Goal: Task Accomplishment & Management: Manage account settings

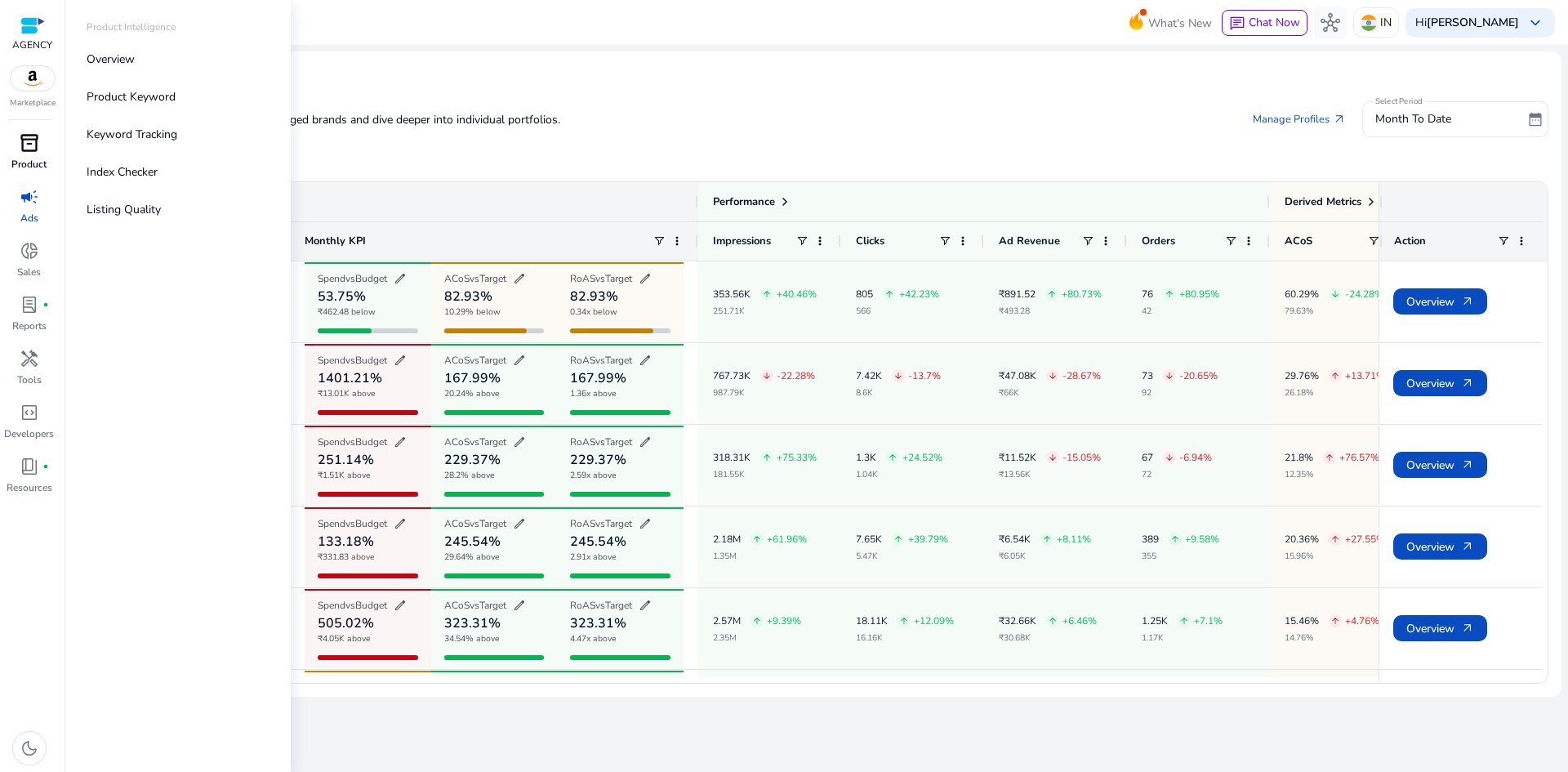
click at [34, 153] on span "inventory_2" at bounding box center [30, 144] width 20 height 20
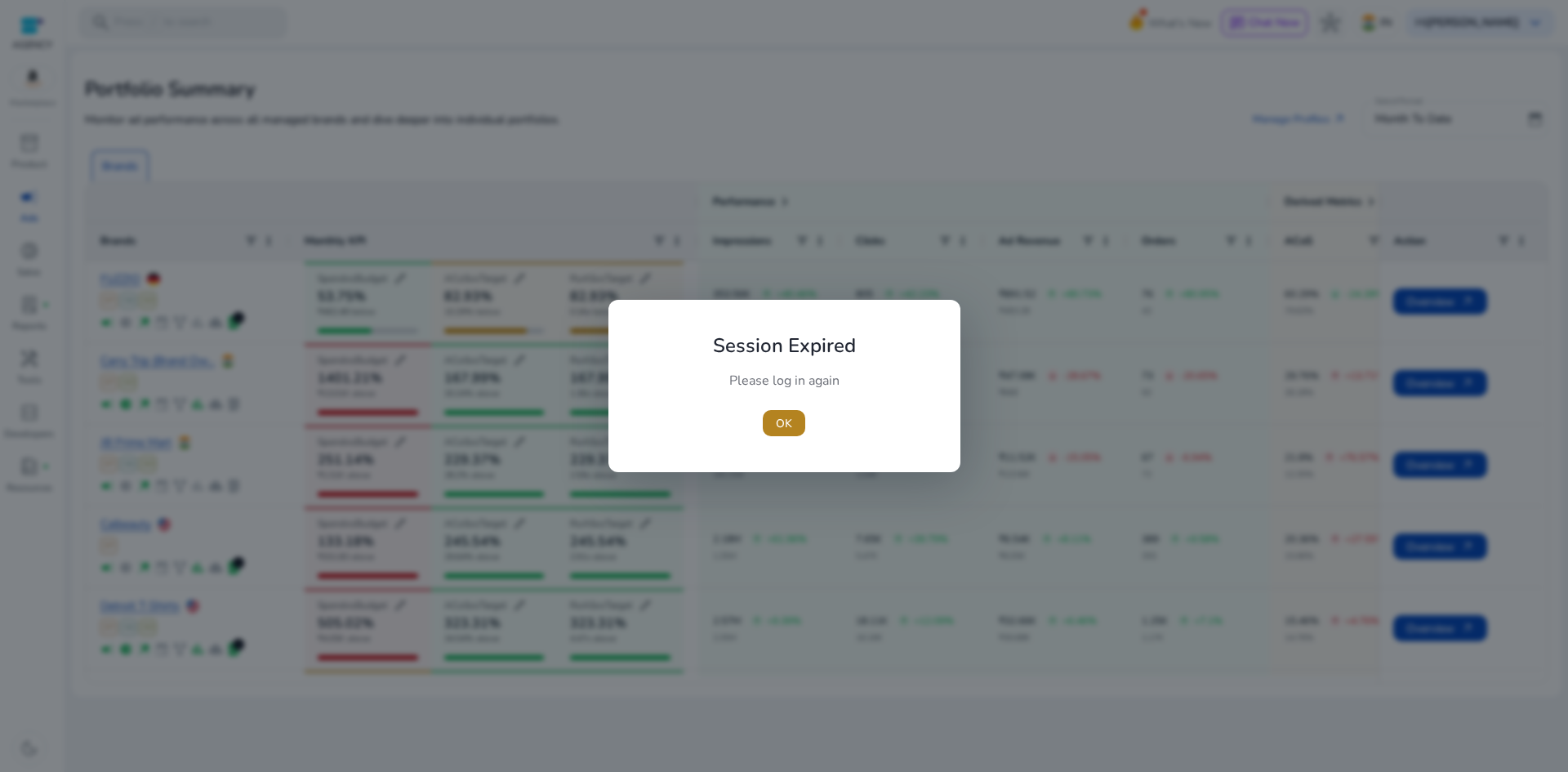
click at [783, 428] on span "OK" at bounding box center [784, 423] width 16 height 17
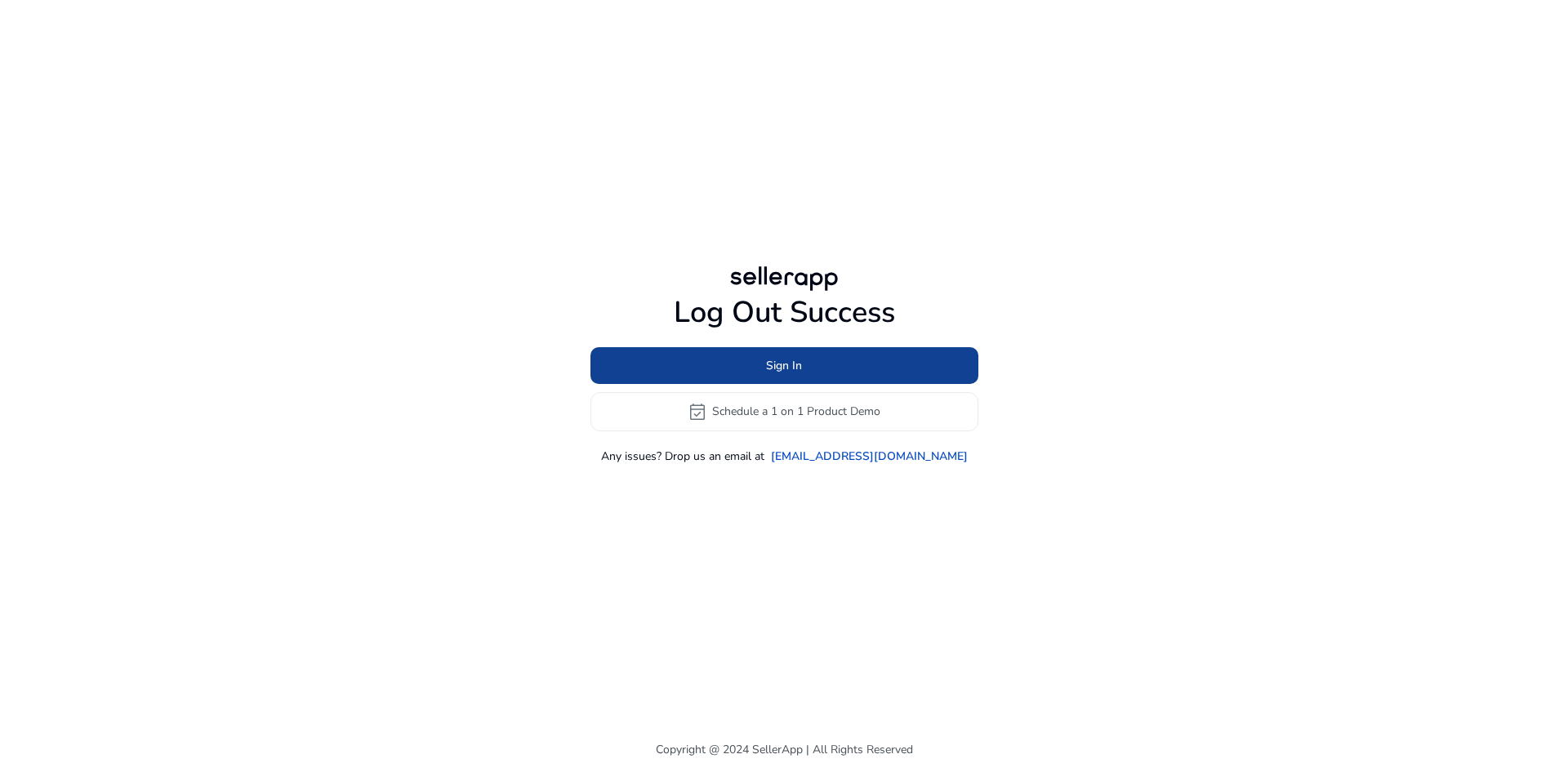
click at [766, 369] on span "Sign In" at bounding box center [784, 365] width 36 height 17
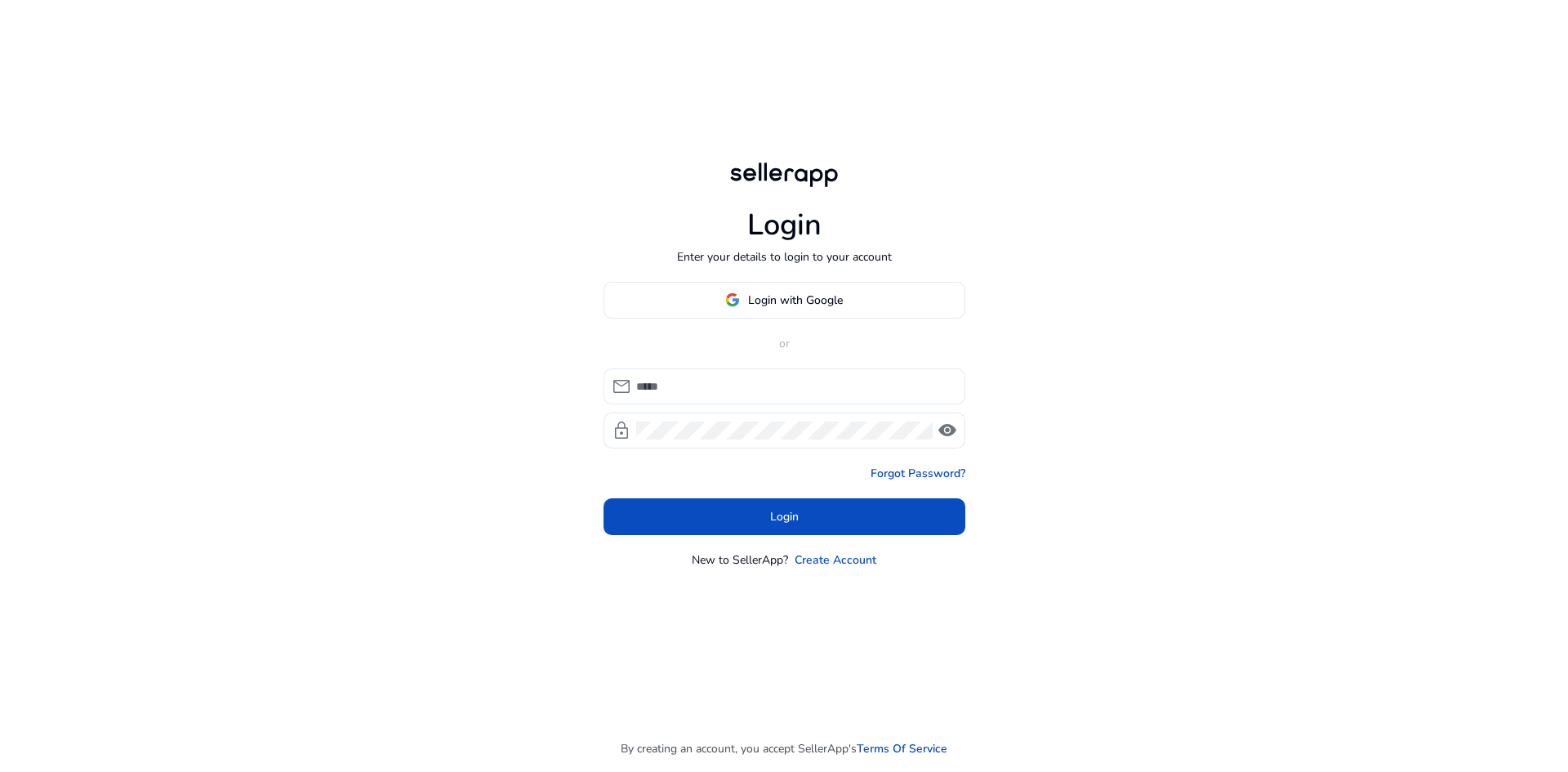
click at [773, 398] on div at bounding box center [793, 386] width 316 height 36
click at [773, 388] on input at bounding box center [793, 386] width 316 height 18
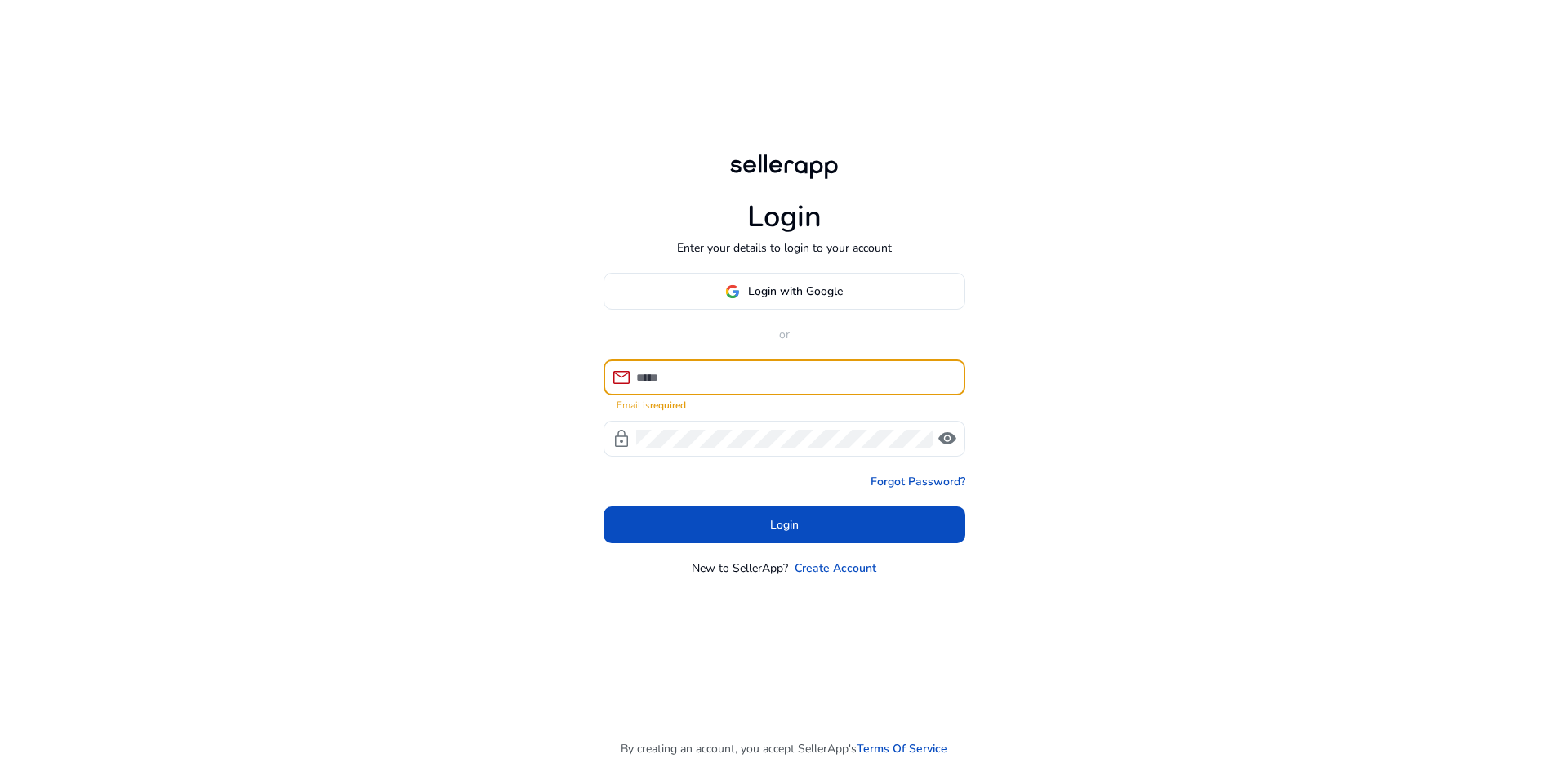
type input "**********"
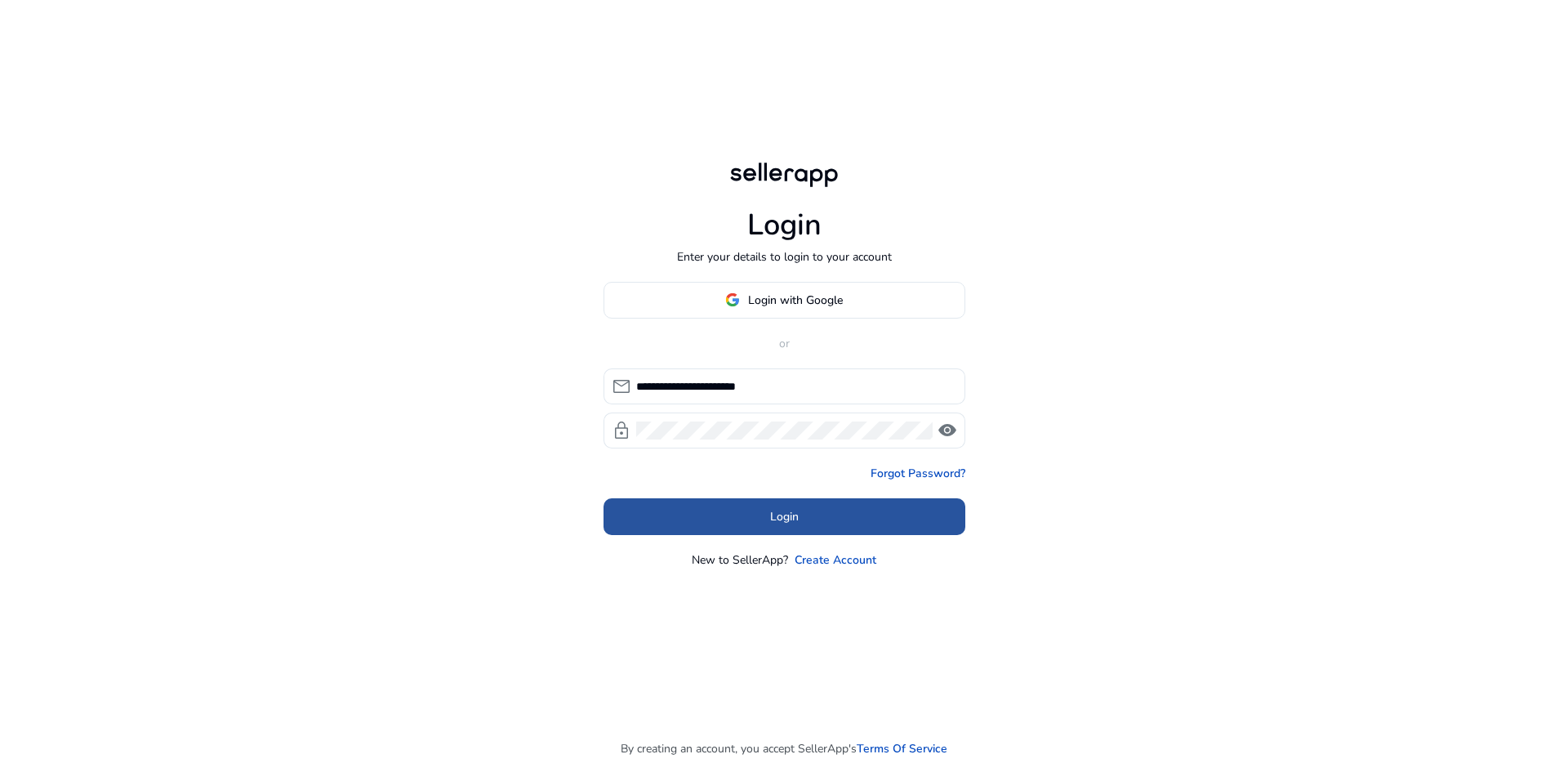
click at [799, 519] on span at bounding box center [784, 516] width 362 height 39
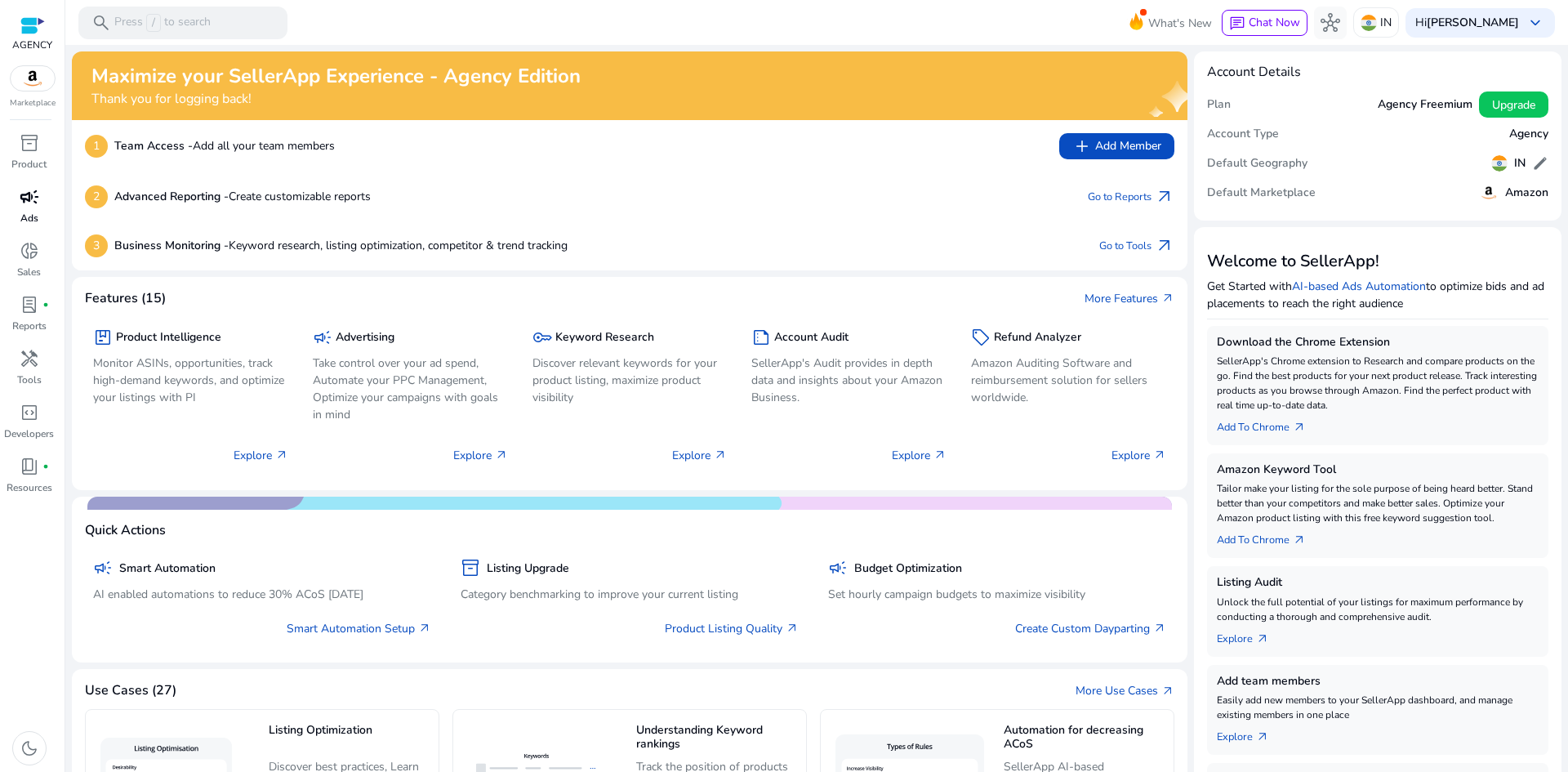
click at [29, 201] on span "campaign" at bounding box center [30, 197] width 20 height 20
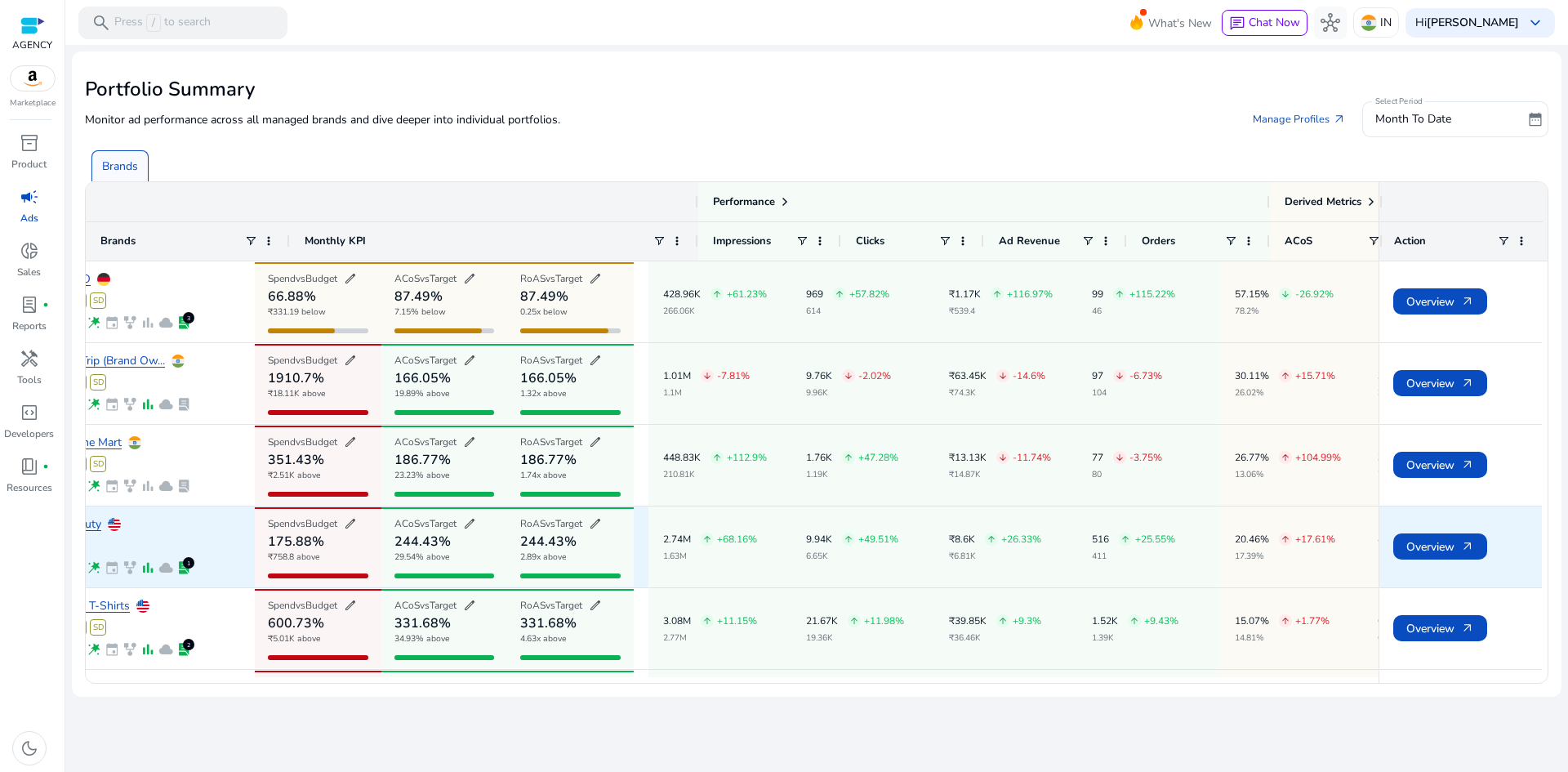
scroll to position [0, 131]
